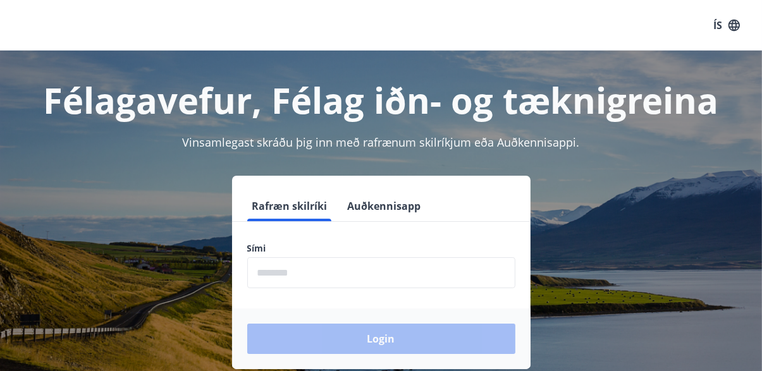
click at [321, 271] on input "phone" at bounding box center [381, 272] width 268 height 31
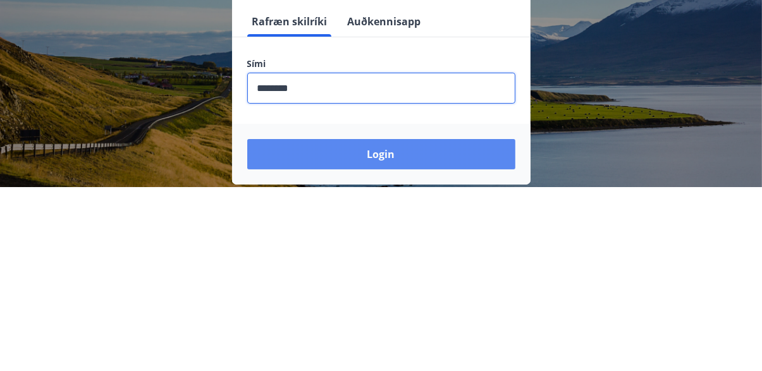
type input "********"
click at [392, 337] on button "Login" at bounding box center [381, 339] width 268 height 30
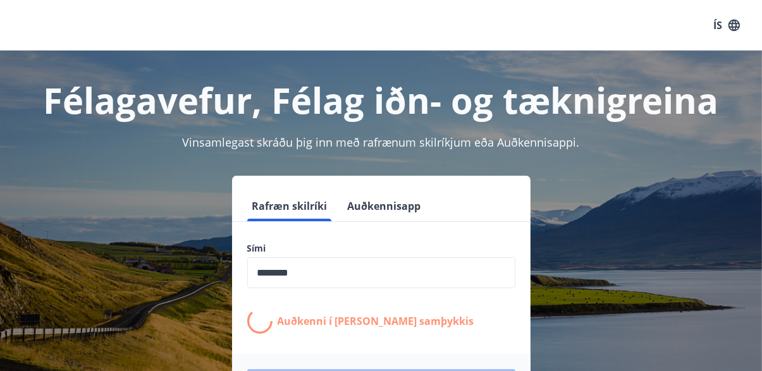
click at [759, 49] on div "ÍS" at bounding box center [381, 25] width 762 height 51
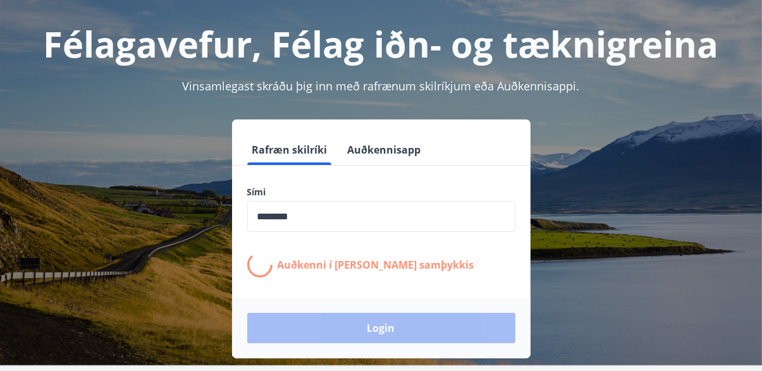
scroll to position [116, 0]
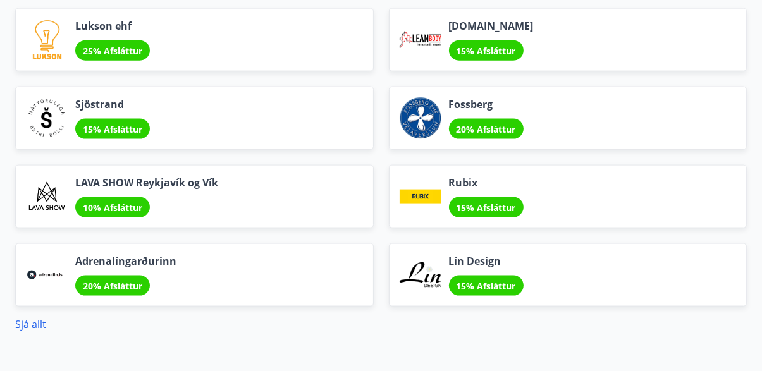
scroll to position [1588, 0]
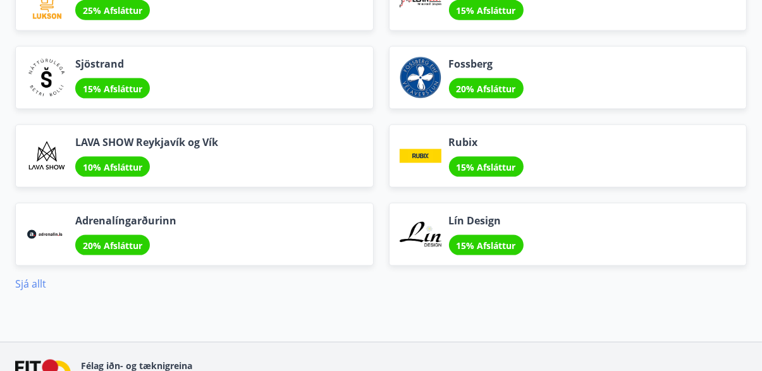
click at [36, 277] on link "Sjá allt" at bounding box center [30, 284] width 31 height 14
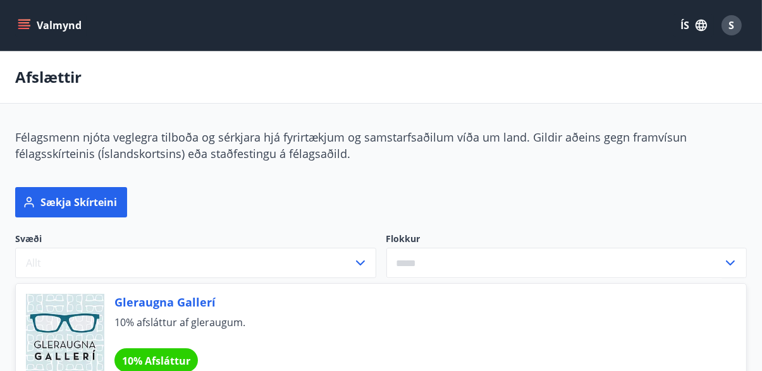
click at [22, 26] on icon "menu" at bounding box center [25, 25] width 14 height 1
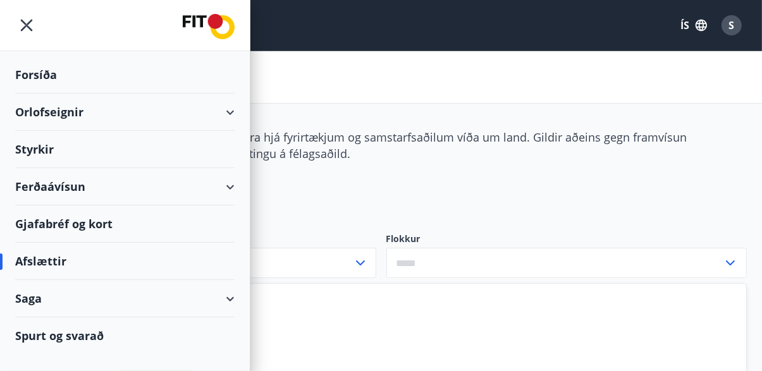
click at [173, 94] on div "Styrkir" at bounding box center [125, 74] width 220 height 37
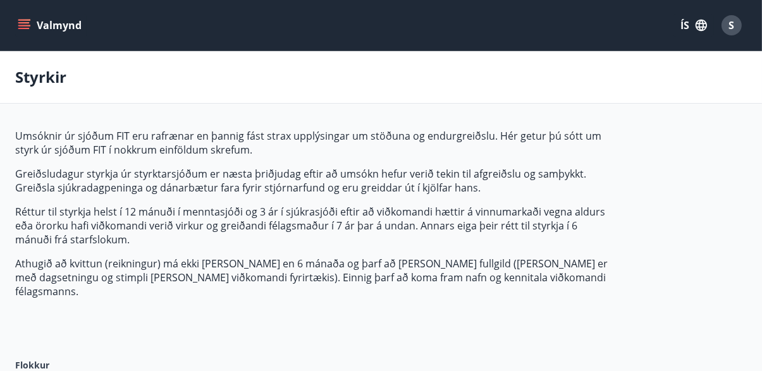
type input "***"
click at [20, 30] on icon "menu" at bounding box center [24, 25] width 13 height 13
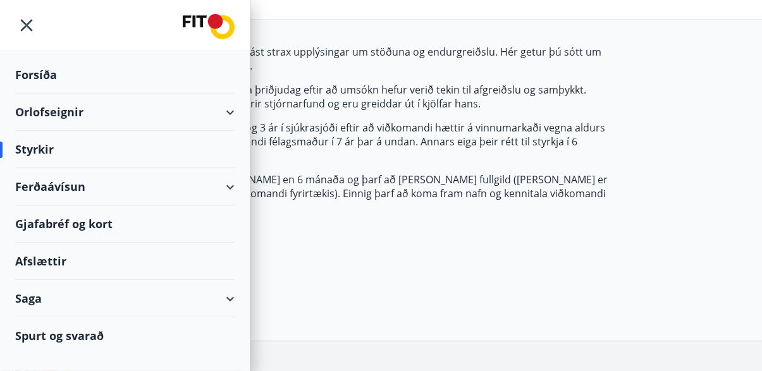
scroll to position [86, 0]
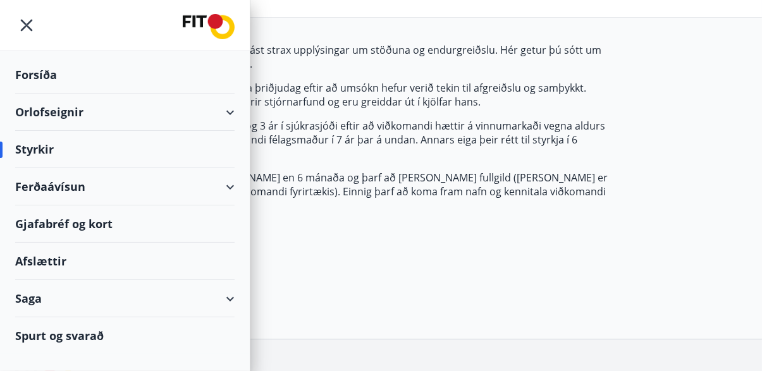
click at [152, 269] on div "Afslættir" at bounding box center [125, 261] width 220 height 37
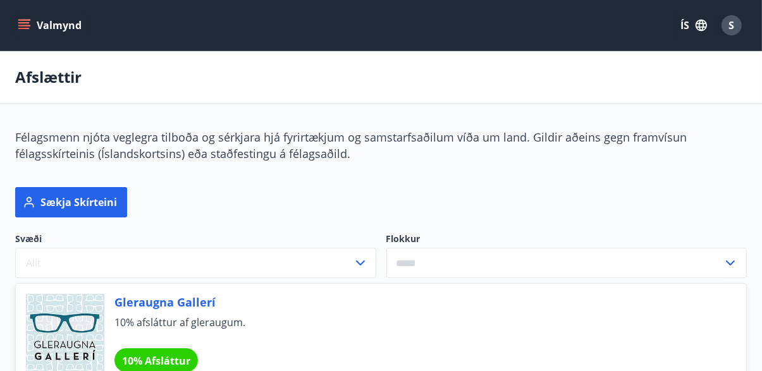
click at [18, 25] on icon "menu" at bounding box center [25, 25] width 14 height 1
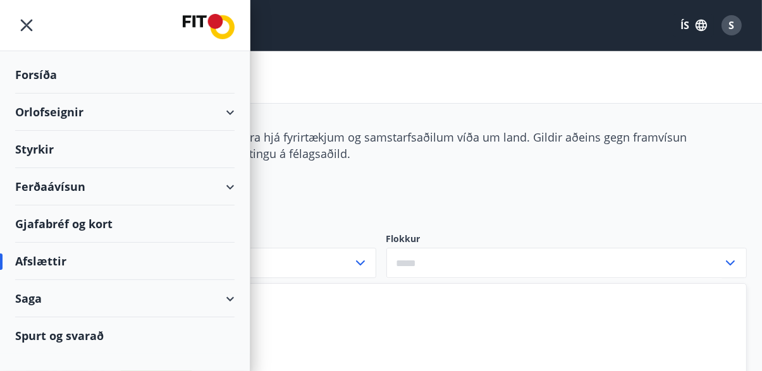
click at [50, 73] on div "Forsíða" at bounding box center [125, 74] width 220 height 37
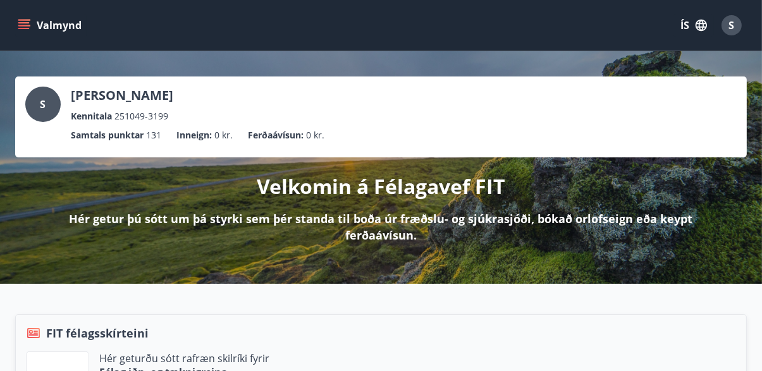
click at [23, 27] on icon "menu" at bounding box center [24, 25] width 13 height 13
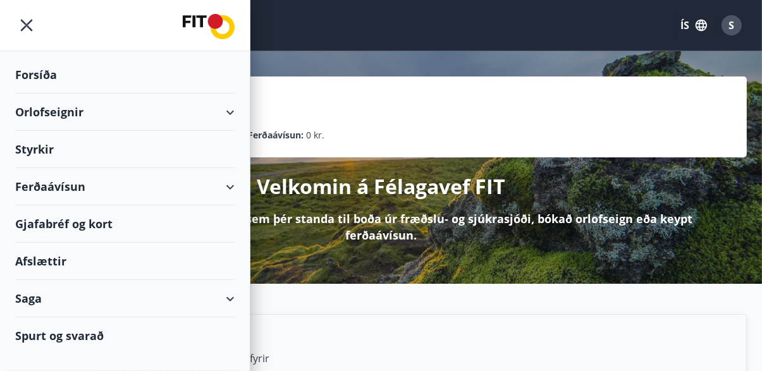
click at [25, 32] on icon "menu" at bounding box center [26, 25] width 23 height 23
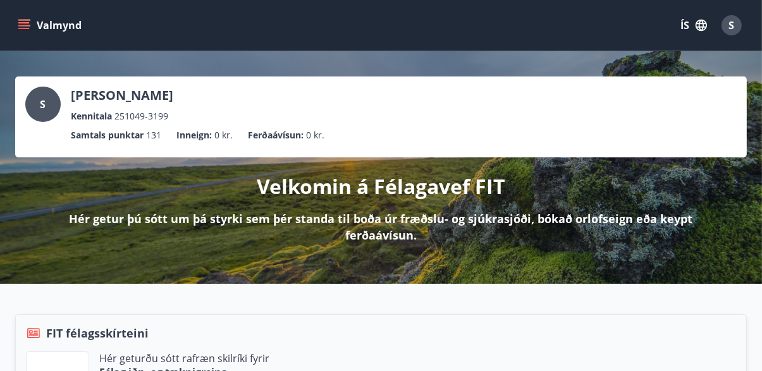
click at [17, 29] on button "Valmynd" at bounding box center [50, 25] width 71 height 23
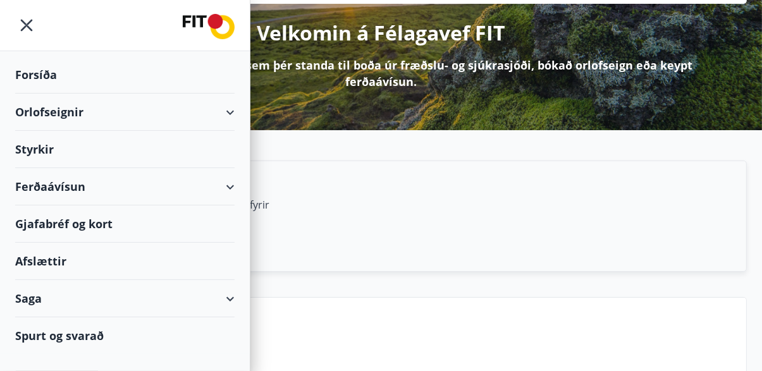
scroll to position [154, 0]
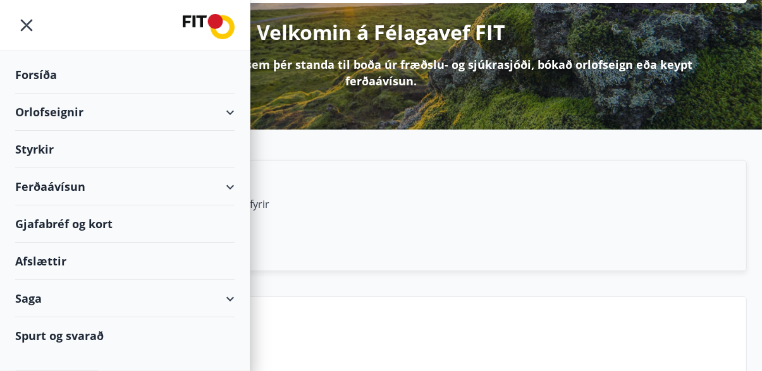
click at [49, 266] on div "Afslættir" at bounding box center [125, 261] width 220 height 37
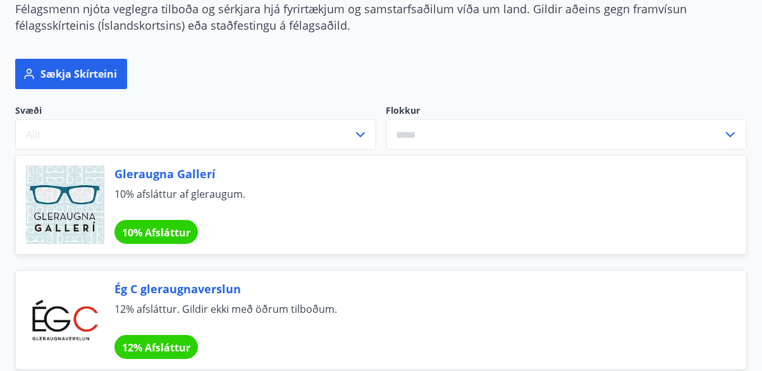
scroll to position [126, 0]
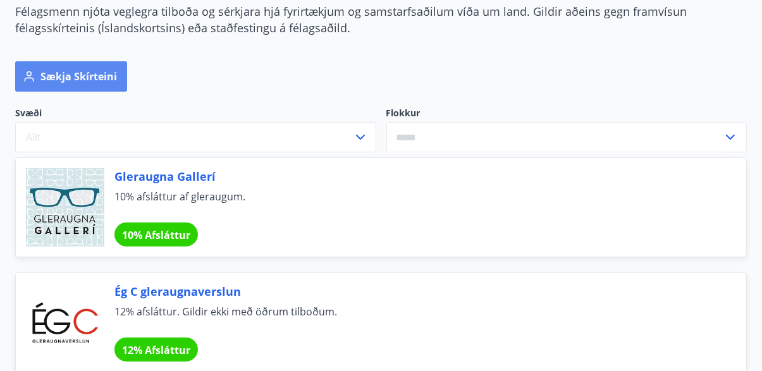
click at [71, 76] on button "Sækja skírteini" at bounding box center [71, 76] width 112 height 30
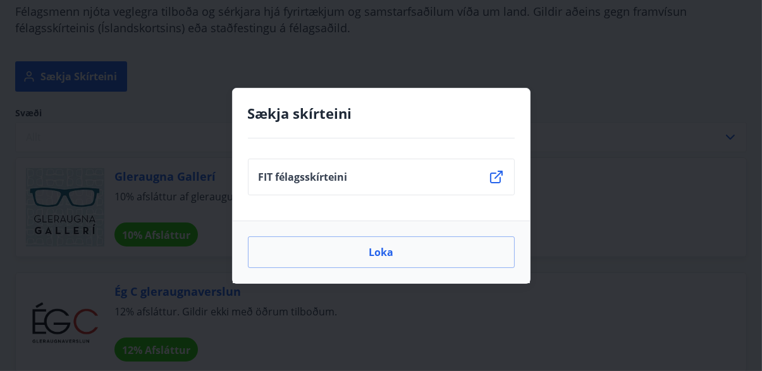
click at [369, 195] on li "FIT félagsskírteini" at bounding box center [381, 177] width 267 height 37
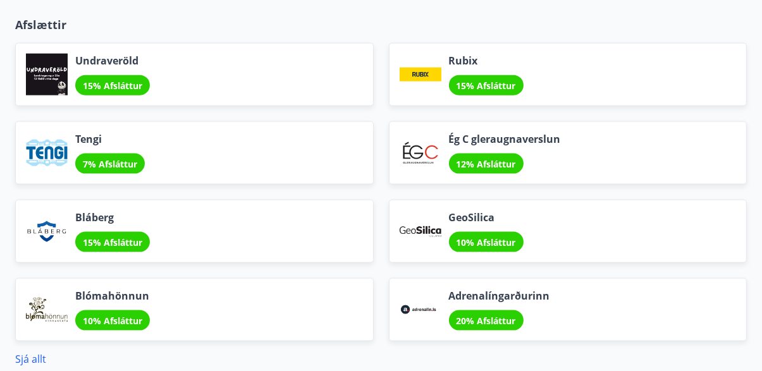
scroll to position [1588, 0]
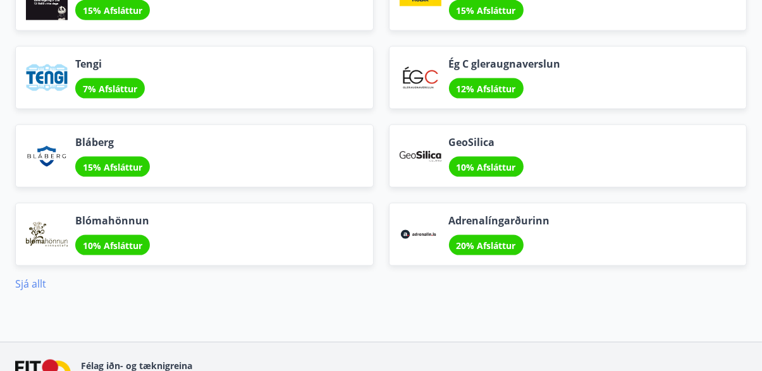
click at [26, 277] on link "Sjá allt" at bounding box center [30, 284] width 31 height 14
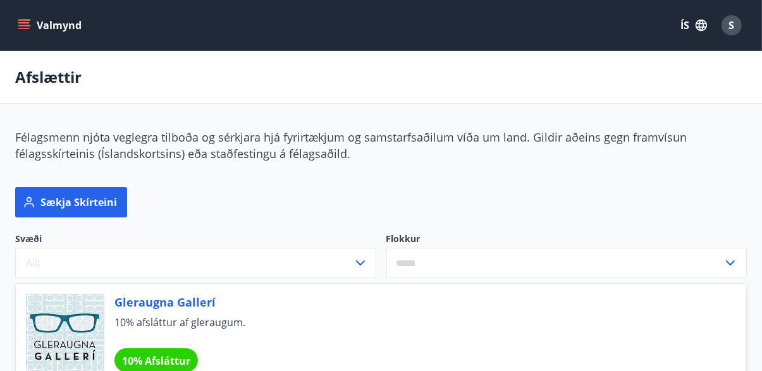
click at [20, 20] on icon "menu" at bounding box center [25, 20] width 14 height 1
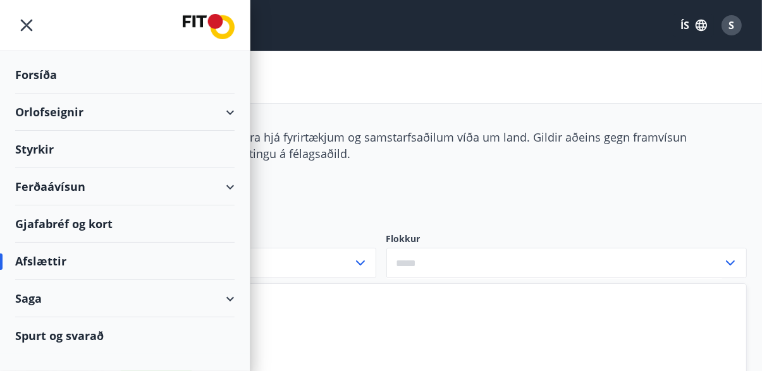
click at [3, 68] on div "Forsíða" at bounding box center [125, 74] width 250 height 37
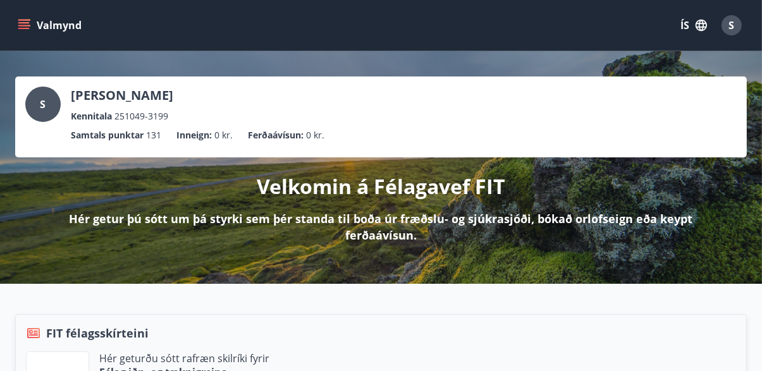
click at [18, 25] on icon "menu" at bounding box center [25, 25] width 14 height 1
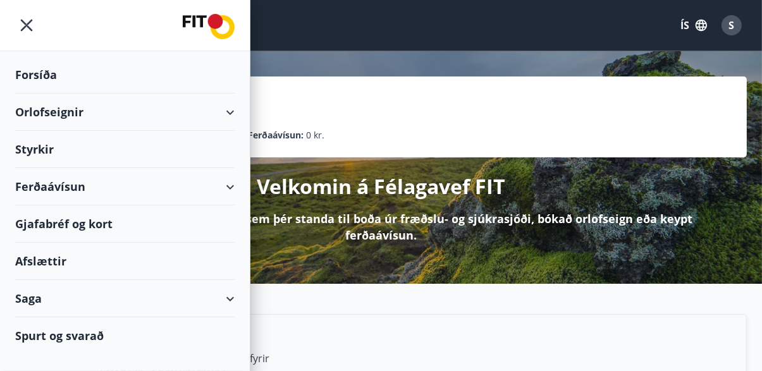
click at [125, 94] on div "Styrkir" at bounding box center [125, 74] width 220 height 37
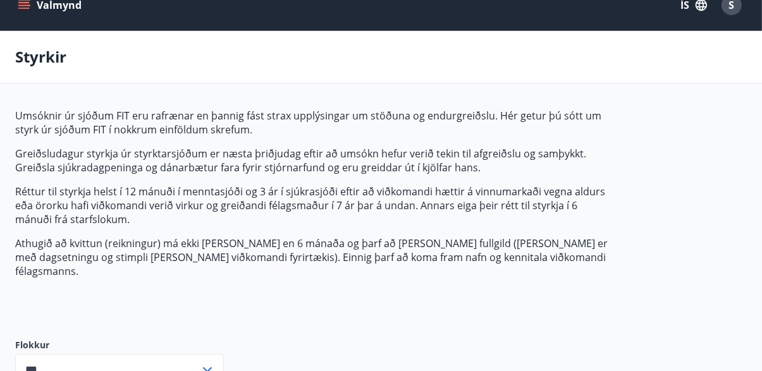
scroll to position [86, 0]
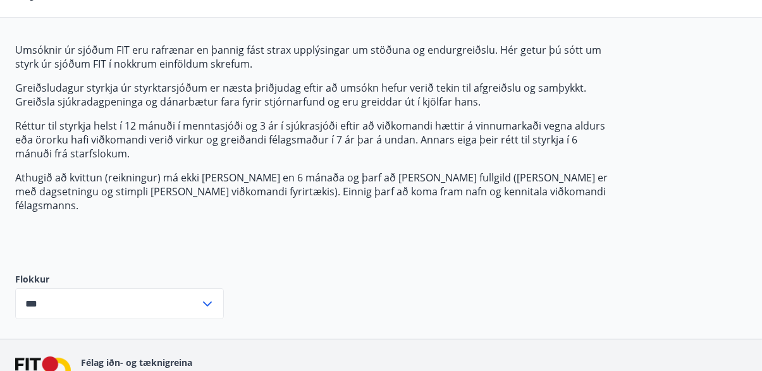
click at [79, 294] on input "***" at bounding box center [107, 303] width 185 height 31
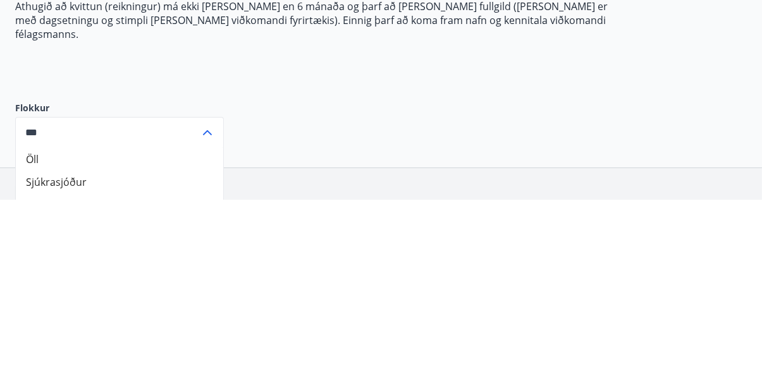
click at [61, 344] on li "Sjúkrasjóður" at bounding box center [120, 353] width 208 height 23
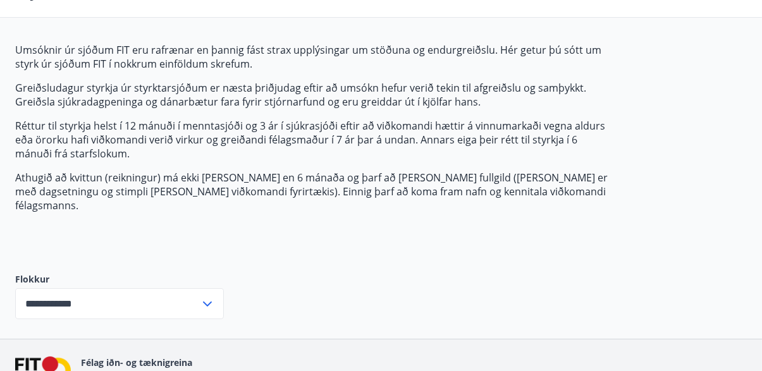
click at [122, 290] on input "**********" at bounding box center [107, 303] width 185 height 31
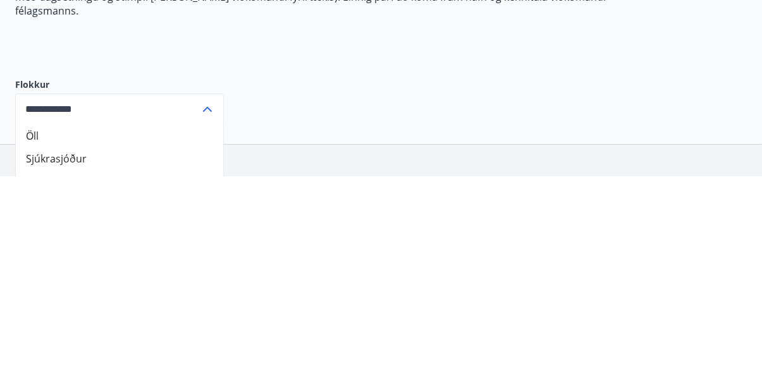
click at [28, 319] on li "Öll" at bounding box center [120, 330] width 208 height 23
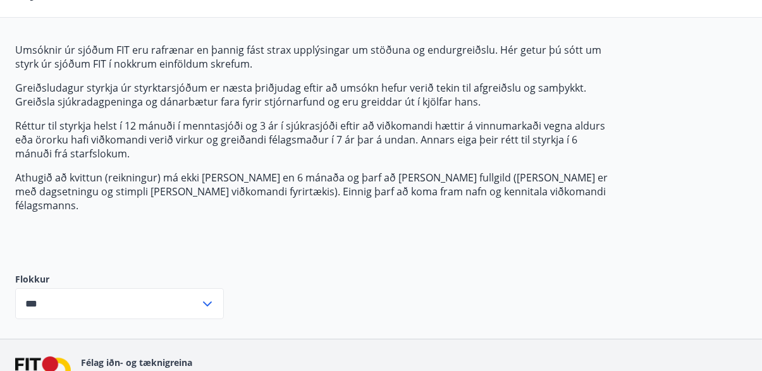
click at [78, 288] on input "***" at bounding box center [107, 303] width 185 height 31
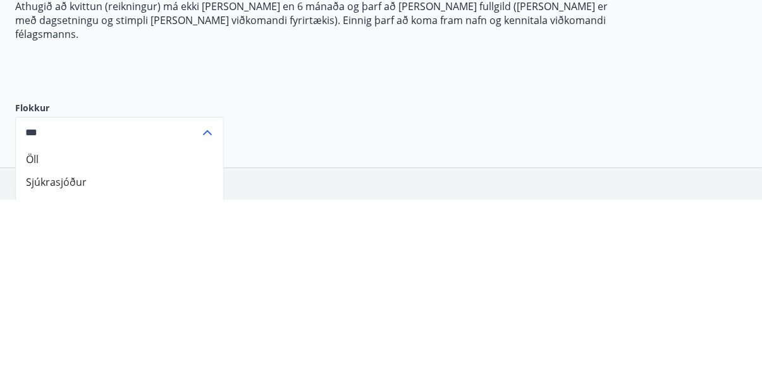
click at [46, 342] on li "Sjúkrasjóður" at bounding box center [120, 353] width 208 height 23
type input "**********"
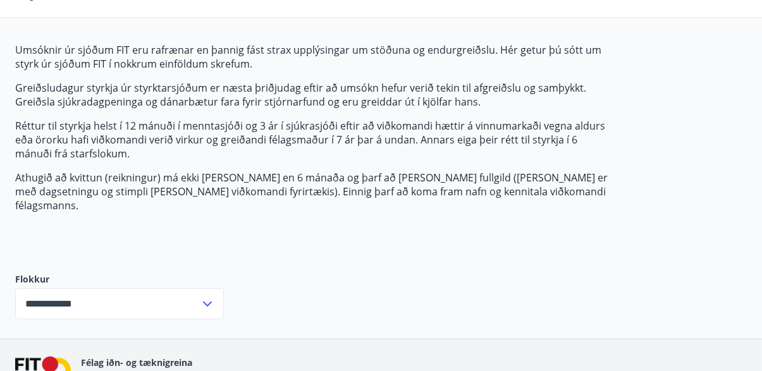
click at [211, 297] on icon at bounding box center [207, 304] width 15 height 15
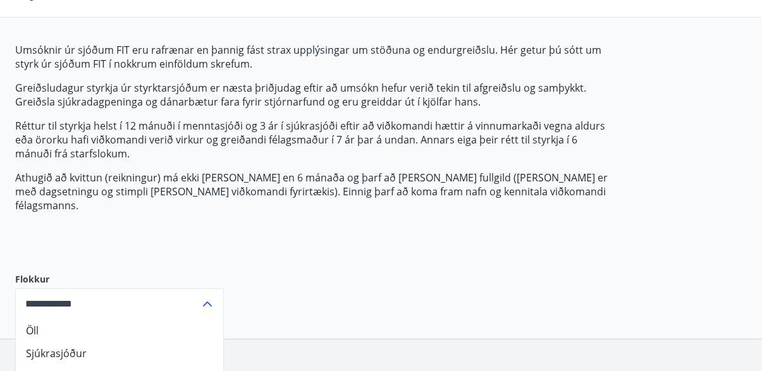
click at [40, 290] on input "**********" at bounding box center [107, 303] width 185 height 31
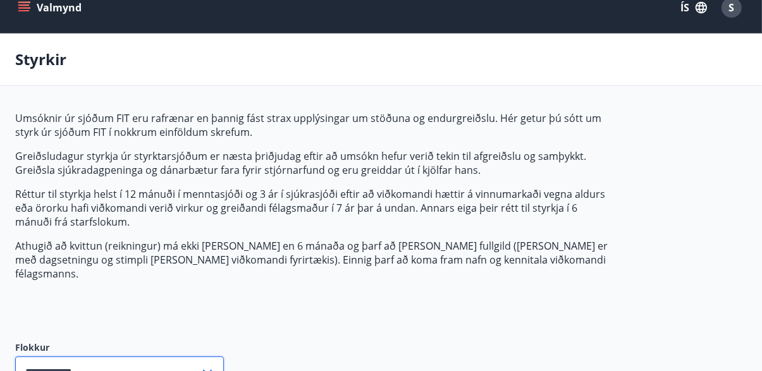
scroll to position [0, 0]
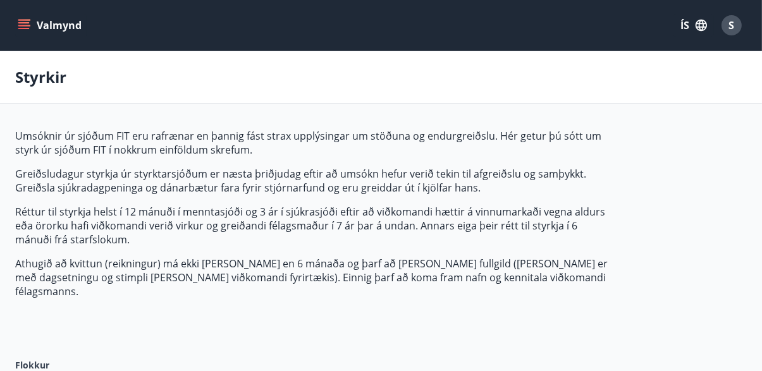
type input "***"
click at [20, 27] on icon "menu" at bounding box center [24, 25] width 13 height 13
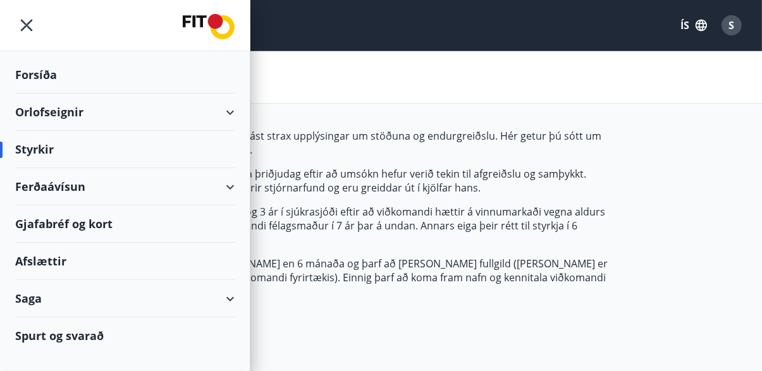
click at [97, 71] on div "Forsíða" at bounding box center [125, 74] width 220 height 37
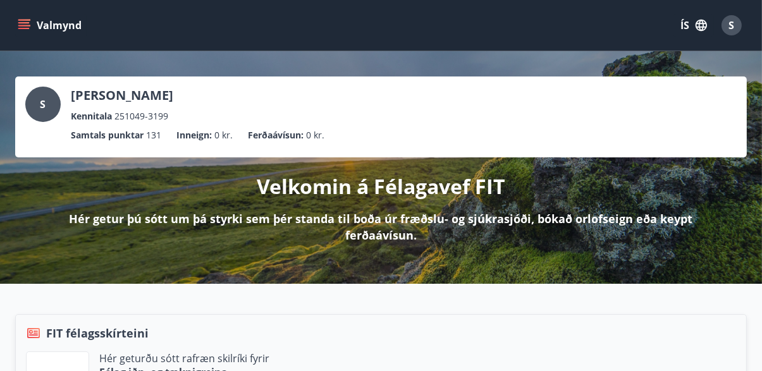
click at [16, 29] on button "Valmynd" at bounding box center [50, 25] width 71 height 23
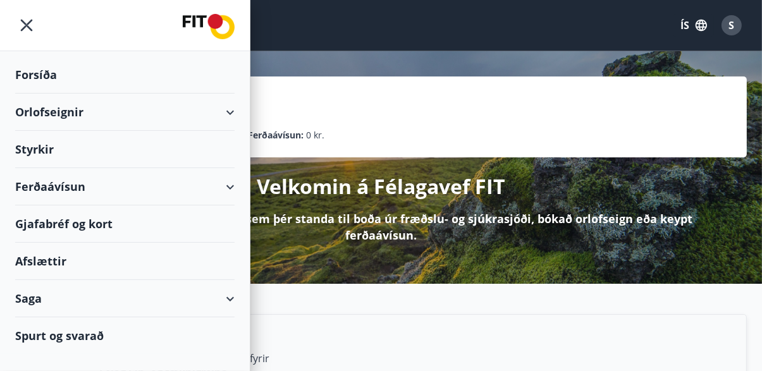
click at [123, 298] on div "Saga" at bounding box center [125, 298] width 220 height 37
click at [214, 298] on div "Saga" at bounding box center [125, 298] width 220 height 37
